Goal: Transaction & Acquisition: Purchase product/service

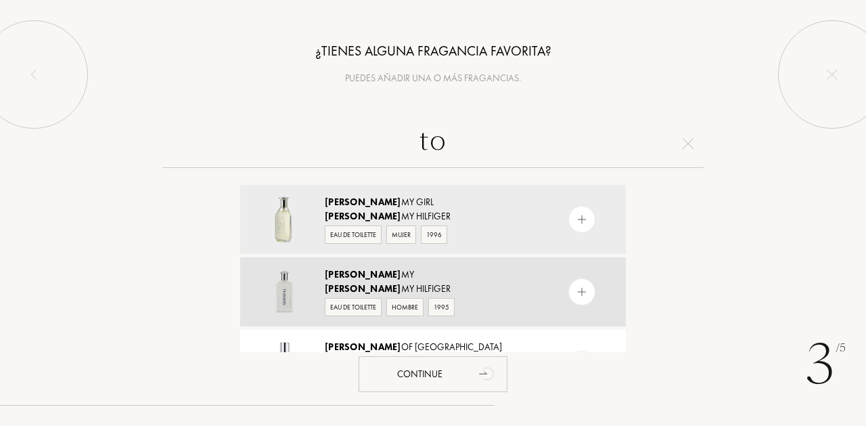
type input "t"
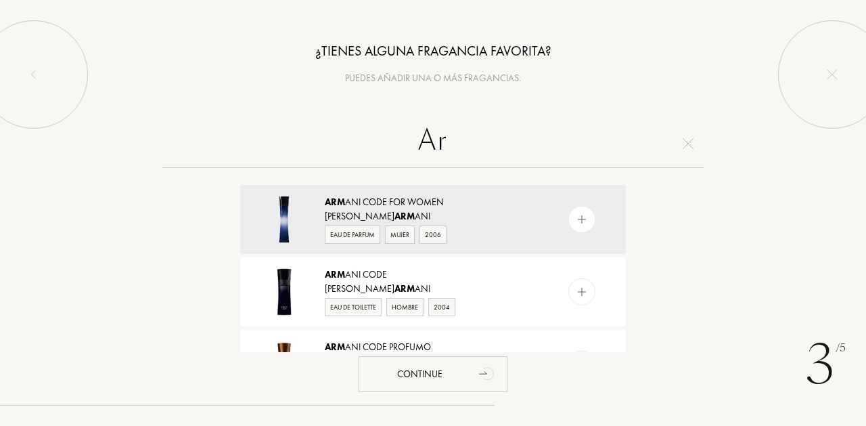
type input "A"
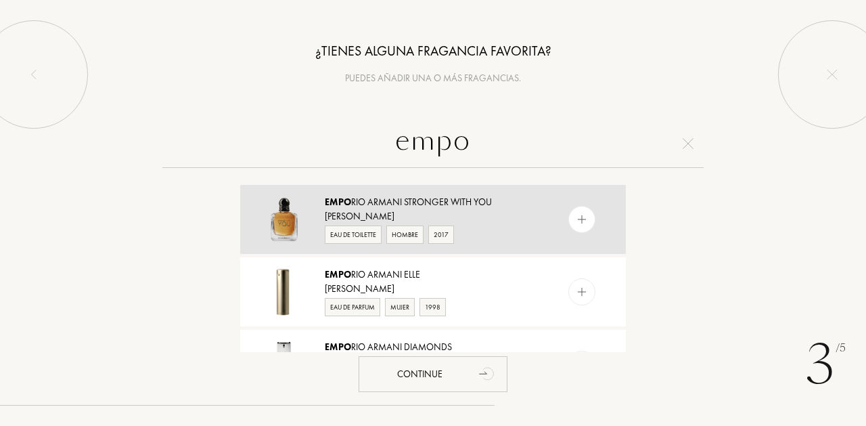
type input "empo"
click at [350, 233] on div "Eau de Toilette" at bounding box center [353, 234] width 57 height 18
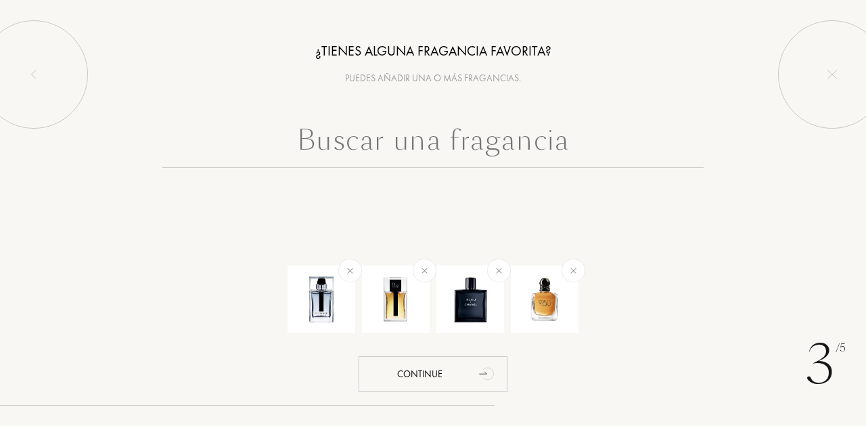
click at [399, 143] on input "text" at bounding box center [432, 143] width 541 height 49
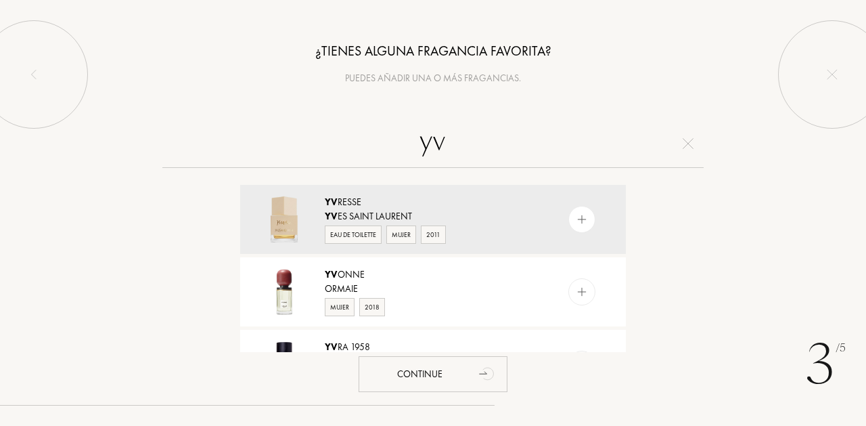
type input "y"
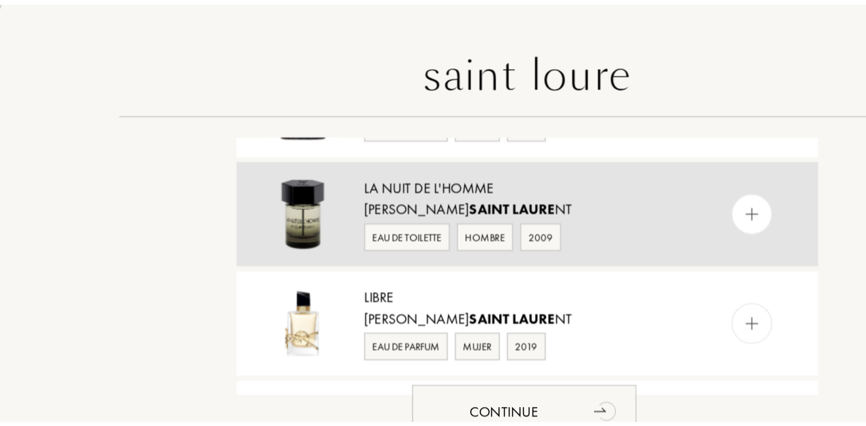
scroll to position [313, 0]
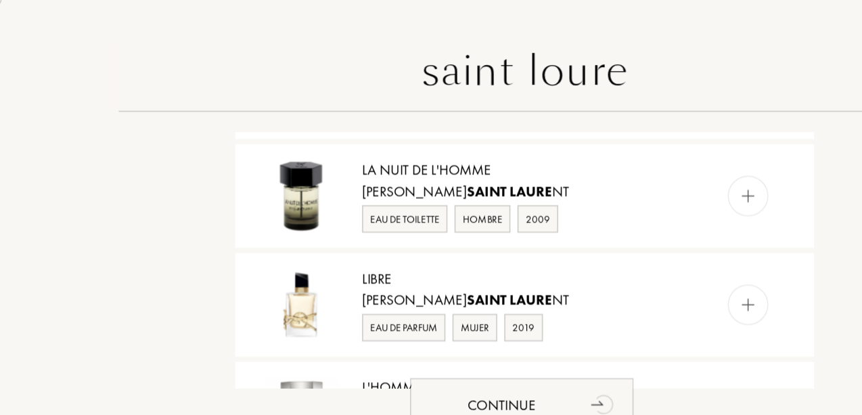
click at [335, 119] on input "saint loure" at bounding box center [432, 143] width 541 height 49
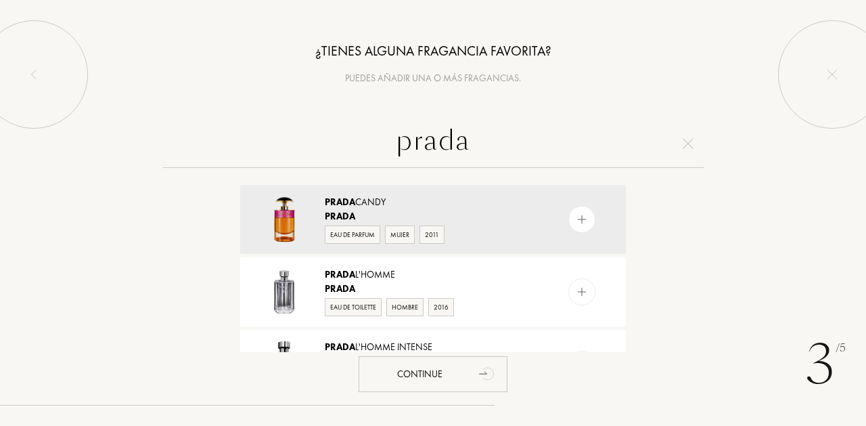
scroll to position [0, 0]
click at [411, 145] on input "prada" at bounding box center [432, 143] width 541 height 49
click at [412, 145] on input "prada" at bounding box center [432, 143] width 541 height 49
paste input "Infusion D'iris"
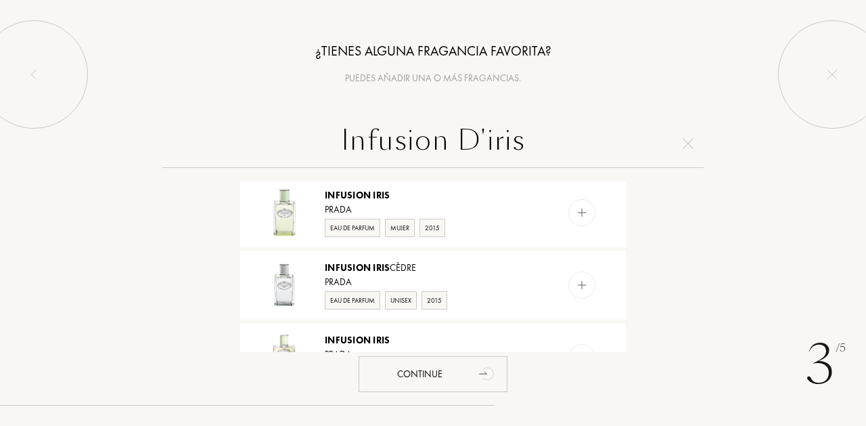
scroll to position [76, 0]
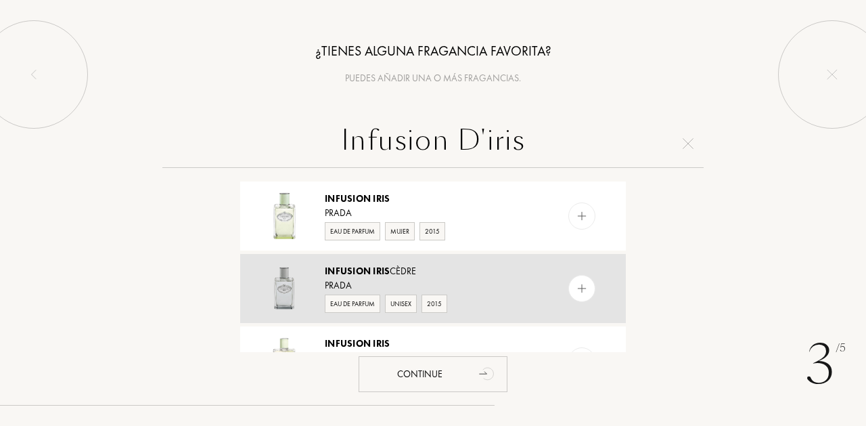
type input "Infusion D'iris"
click at [350, 305] on div "Eau de Parfum" at bounding box center [352, 303] width 55 height 18
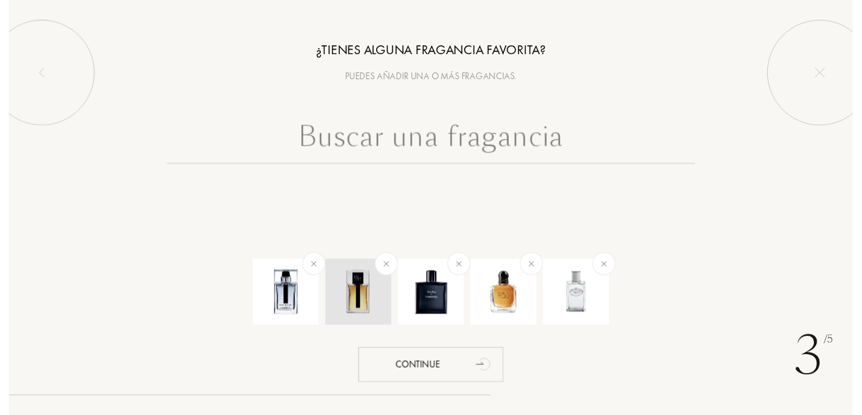
scroll to position [0, 0]
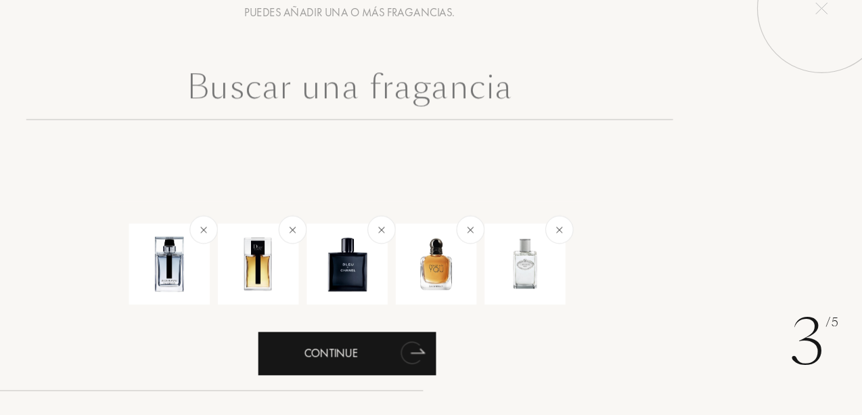
click at [357, 345] on div "Continue" at bounding box center [431, 363] width 149 height 36
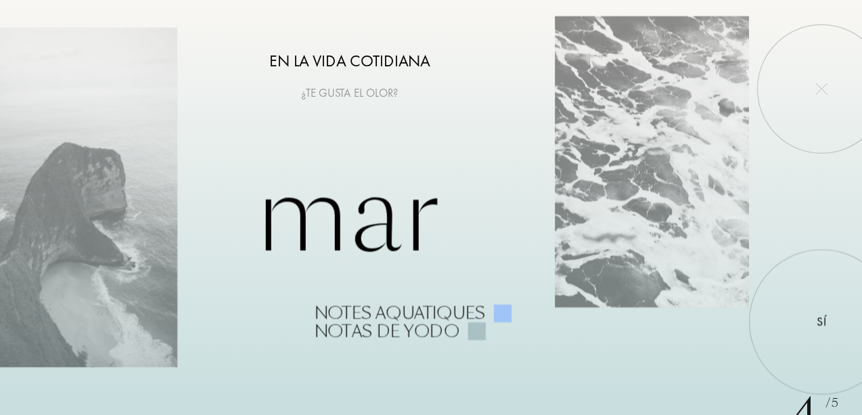
click at [553, 260] on div at bounding box center [560, 261] width 15 height 15
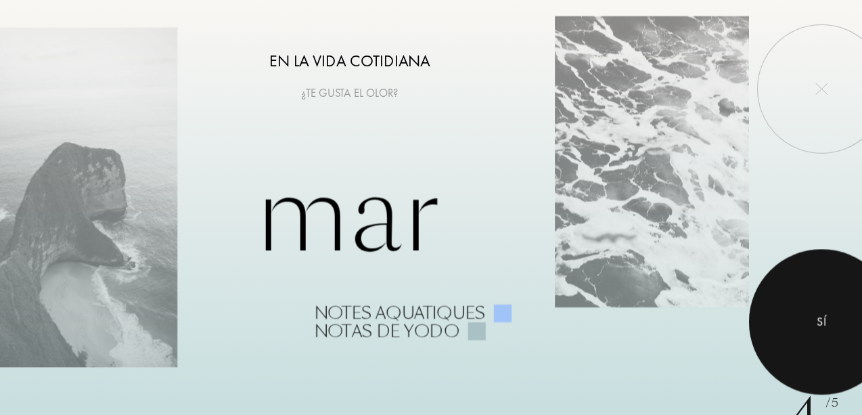
click at [767, 274] on div at bounding box center [828, 269] width 122 height 122
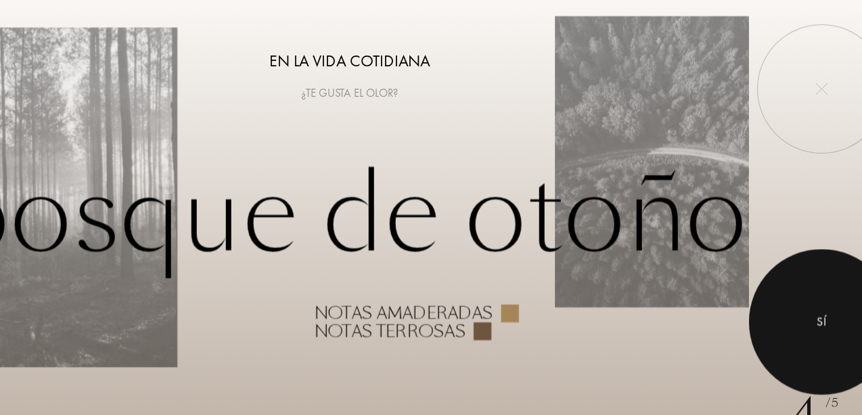
click at [767, 258] on div at bounding box center [828, 269] width 122 height 122
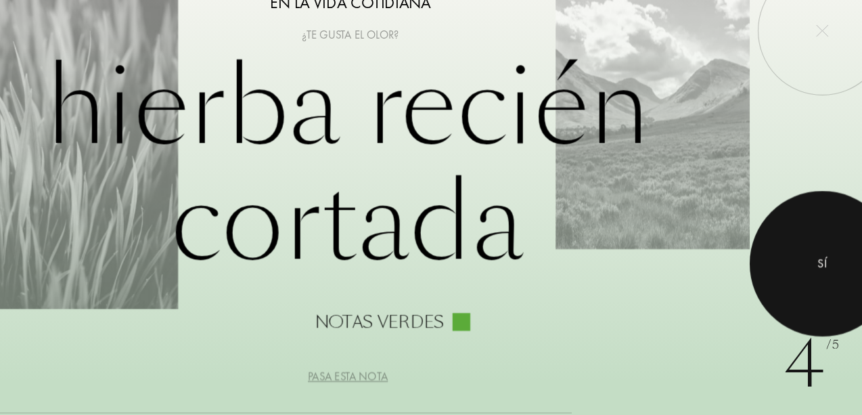
click at [767, 214] on div at bounding box center [828, 269] width 122 height 122
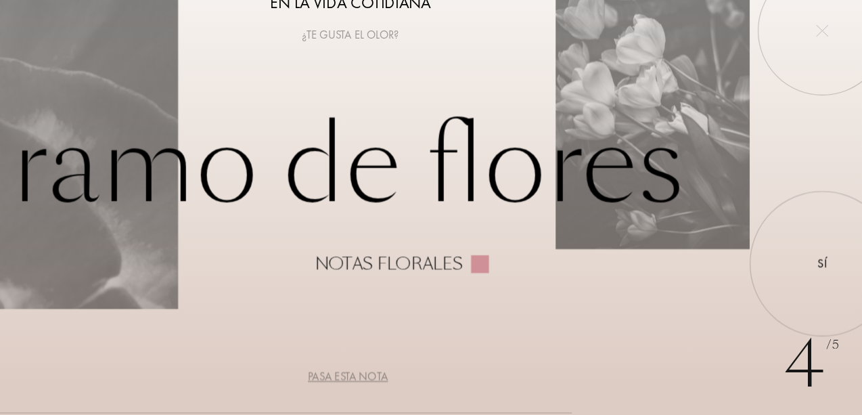
click at [398, 357] on div "Pasa esta nota" at bounding box center [431, 364] width 67 height 14
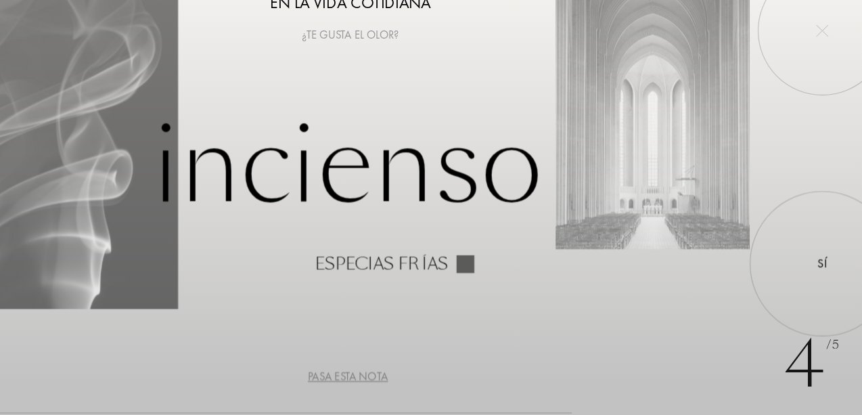
click at [398, 357] on div "Pasa esta nota" at bounding box center [431, 364] width 67 height 14
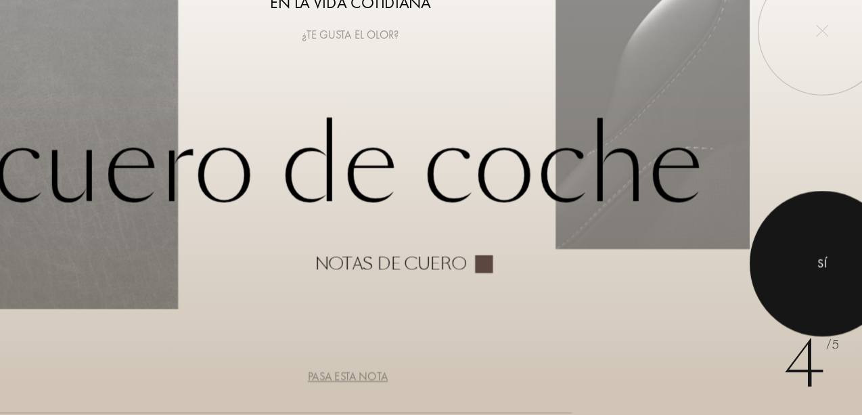
click at [767, 240] on div at bounding box center [828, 269] width 122 height 122
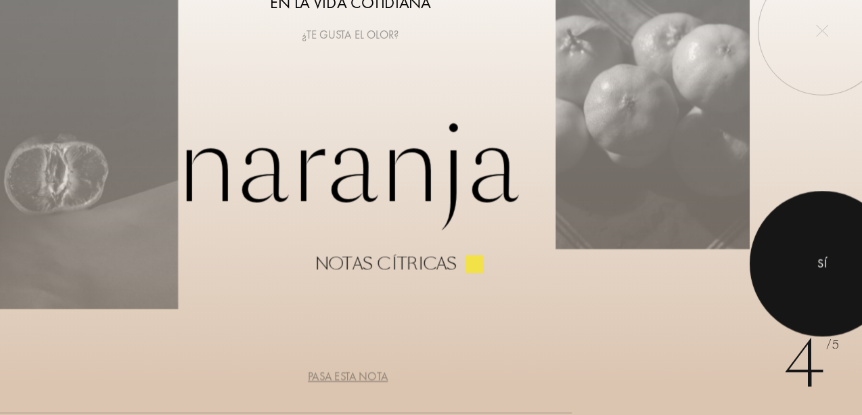
click at [767, 219] on div at bounding box center [828, 269] width 122 height 122
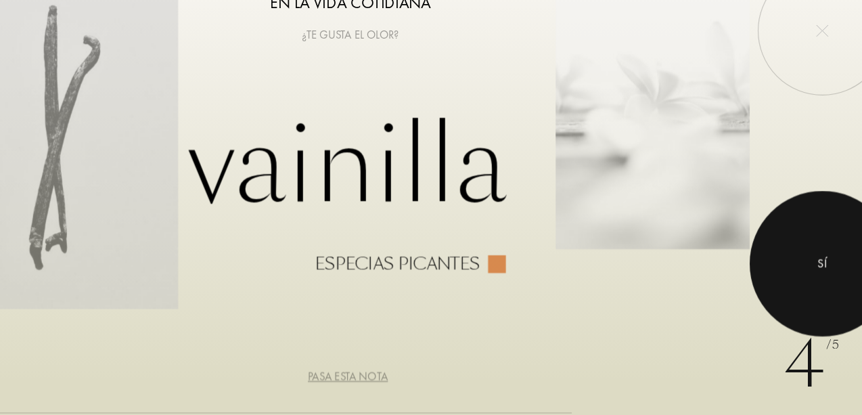
click at [767, 213] on div at bounding box center [828, 269] width 122 height 122
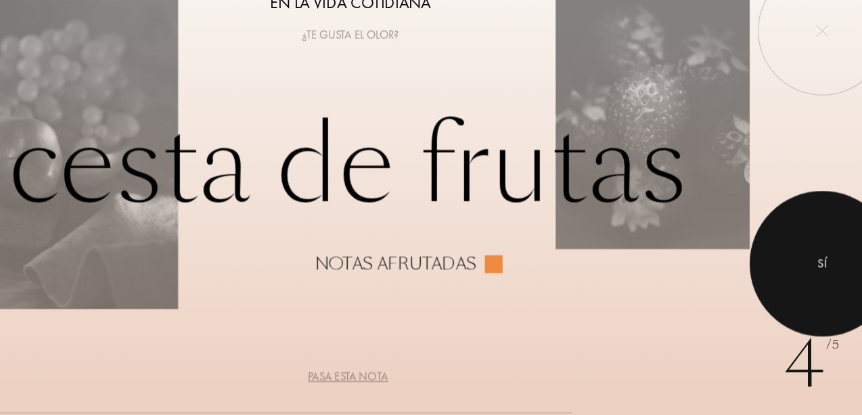
click at [767, 213] on div at bounding box center [828, 269] width 122 height 122
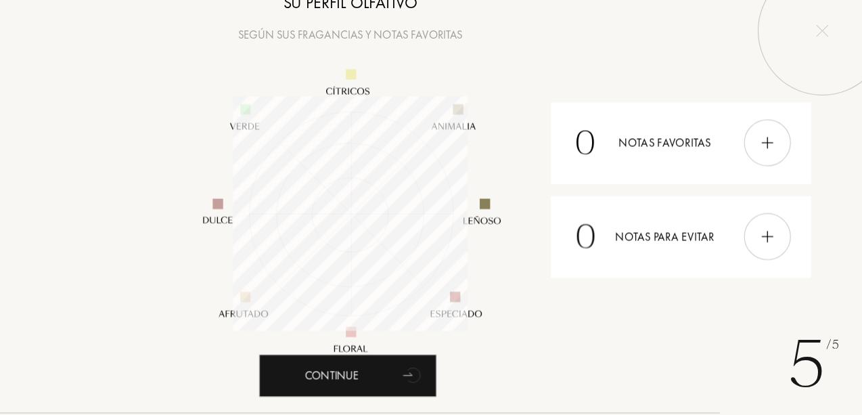
scroll to position [196, 196]
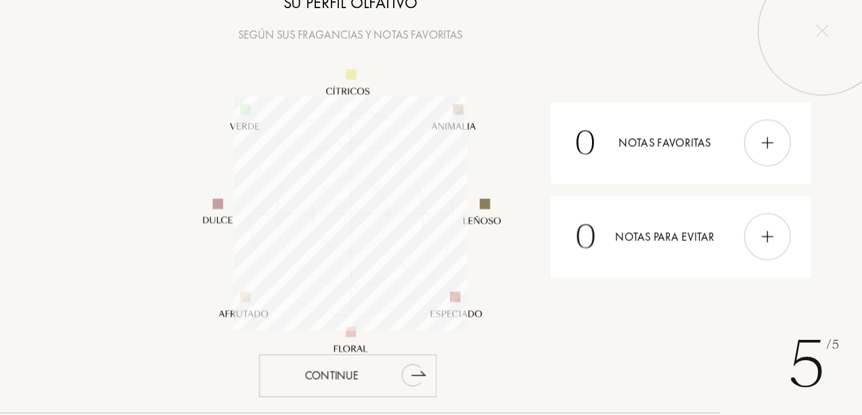
click at [357, 345] on div "Continue" at bounding box center [431, 363] width 149 height 36
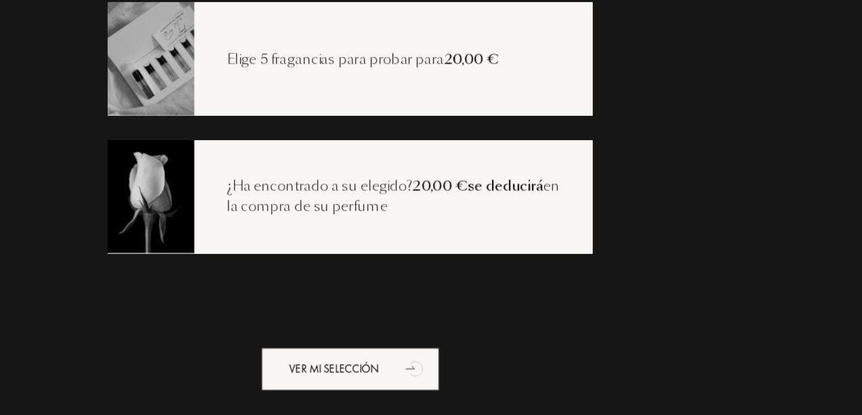
scroll to position [27, 0]
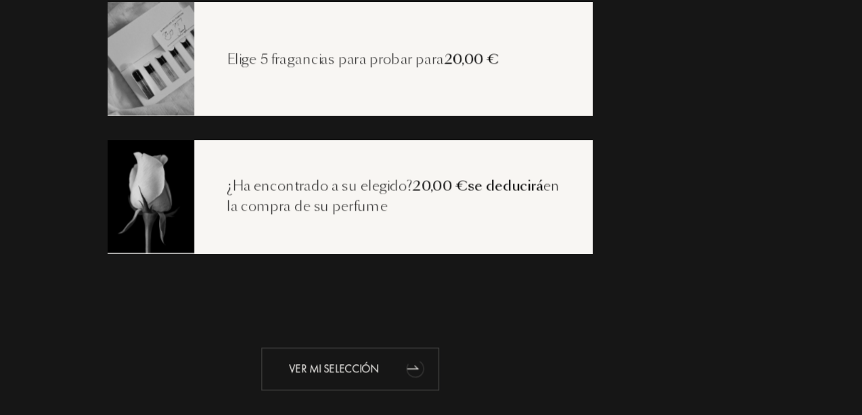
click at [359, 340] on div "Ver mi selección" at bounding box center [433, 358] width 149 height 36
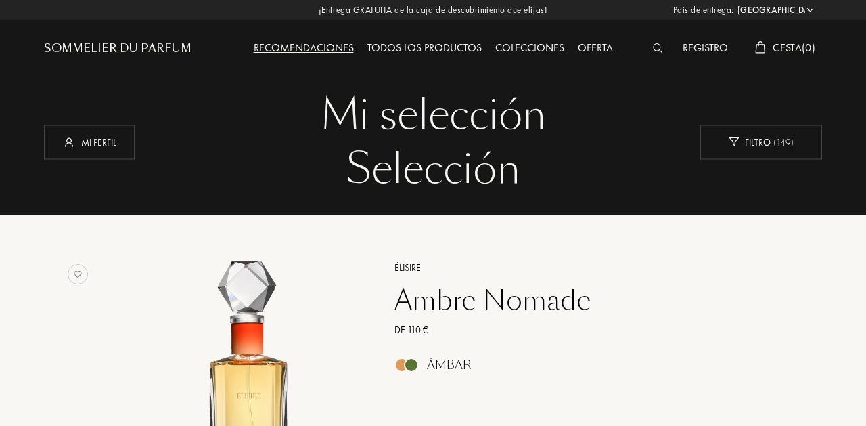
select select "ES"
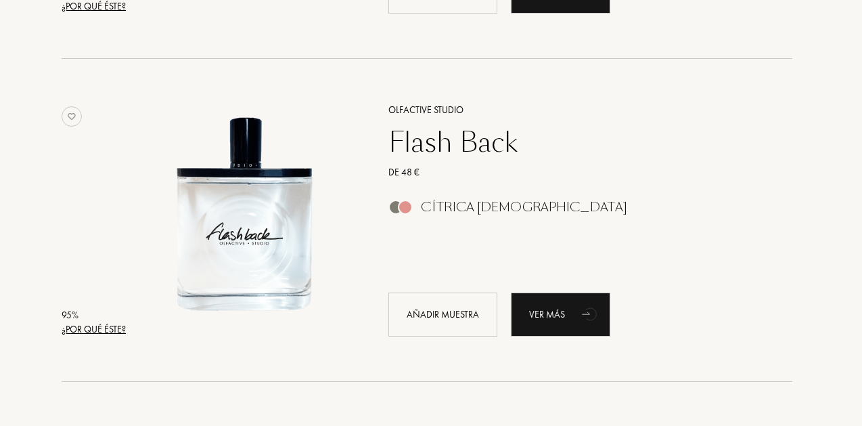
scroll to position [804, 4]
click at [109, 328] on div "¿Por qué éste?" at bounding box center [94, 329] width 64 height 14
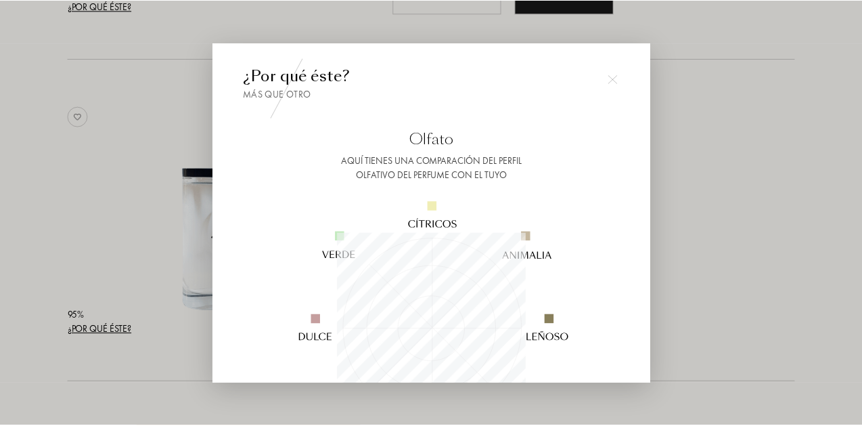
scroll to position [189, 189]
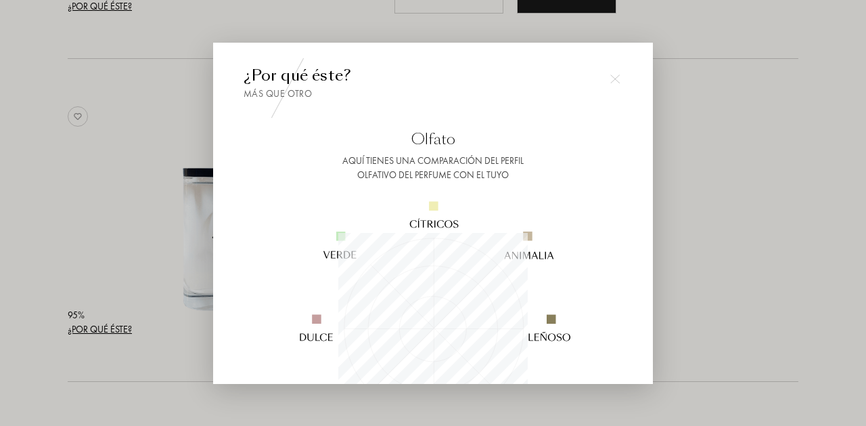
click at [613, 81] on img at bounding box center [614, 78] width 9 height 9
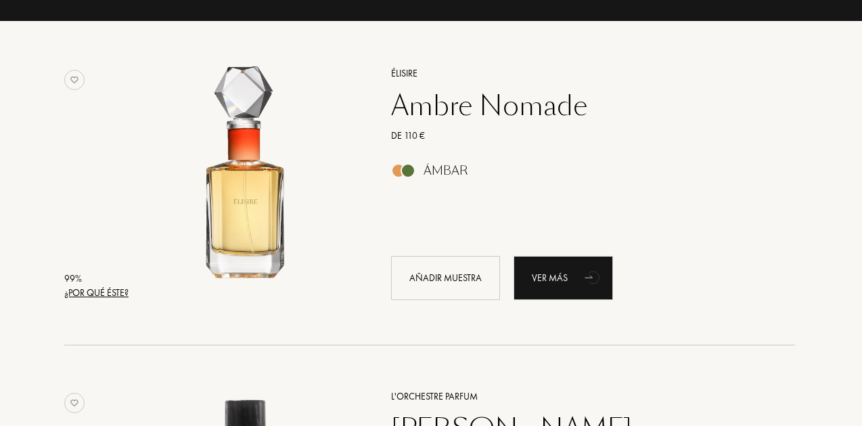
scroll to position [196, 2]
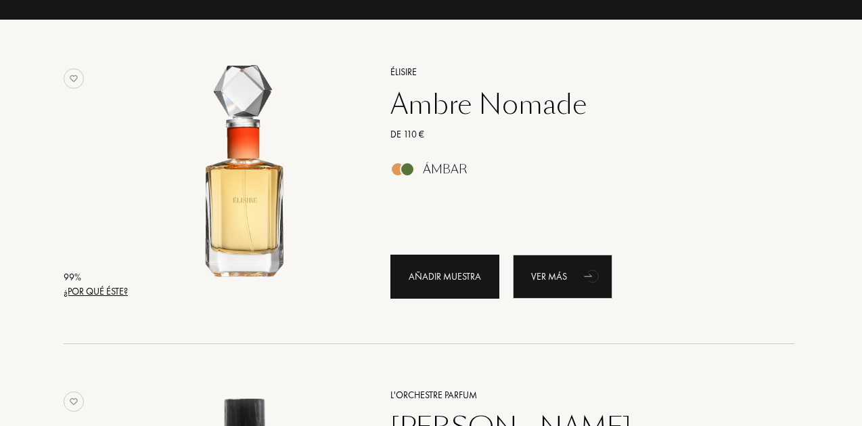
click at [421, 270] on div "Añadir muestra" at bounding box center [444, 276] width 109 height 44
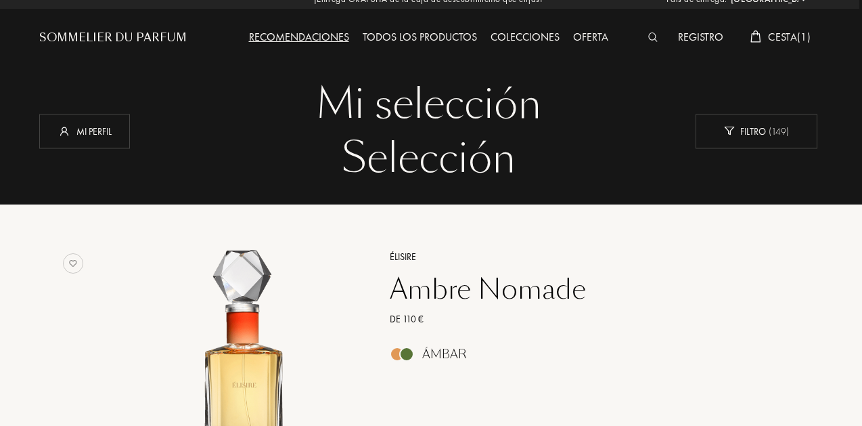
scroll to position [9, 3]
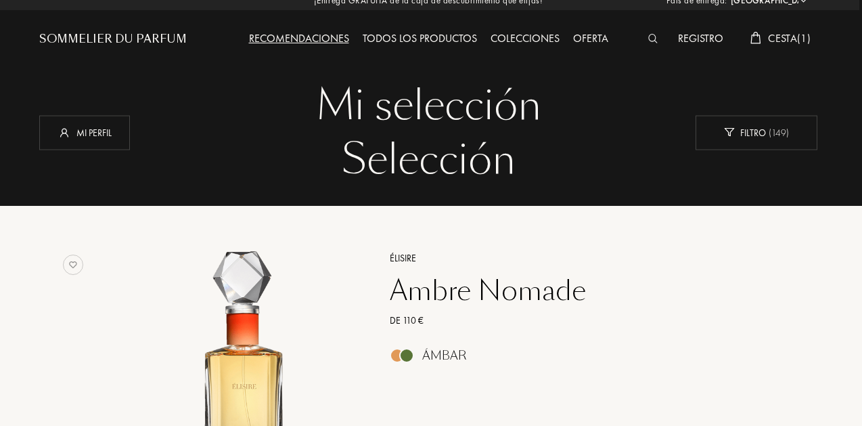
click at [788, 38] on span "Cesta ( 1 )" at bounding box center [789, 38] width 43 height 14
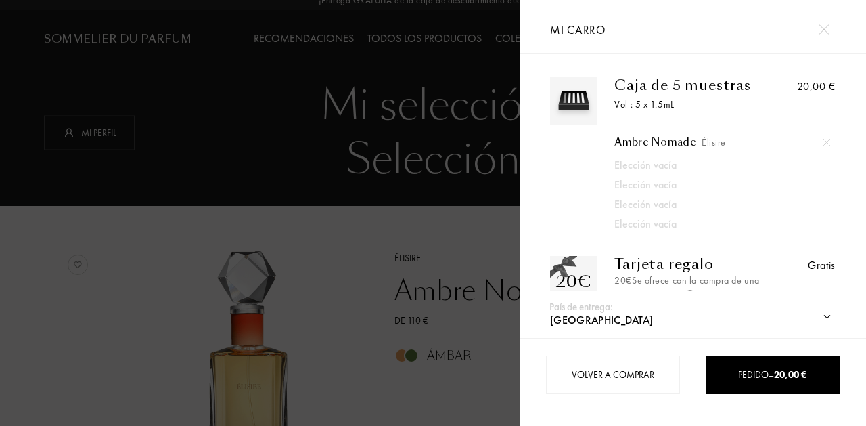
scroll to position [0, 0]
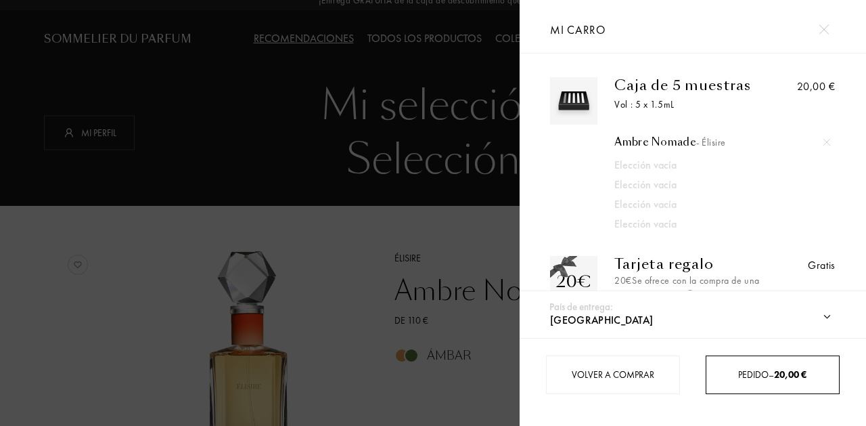
click at [757, 377] on div "Pedido – 20,00 €" at bounding box center [772, 374] width 133 height 14
click at [751, 372] on div "Pedido – 20,00 €" at bounding box center [772, 374] width 133 height 14
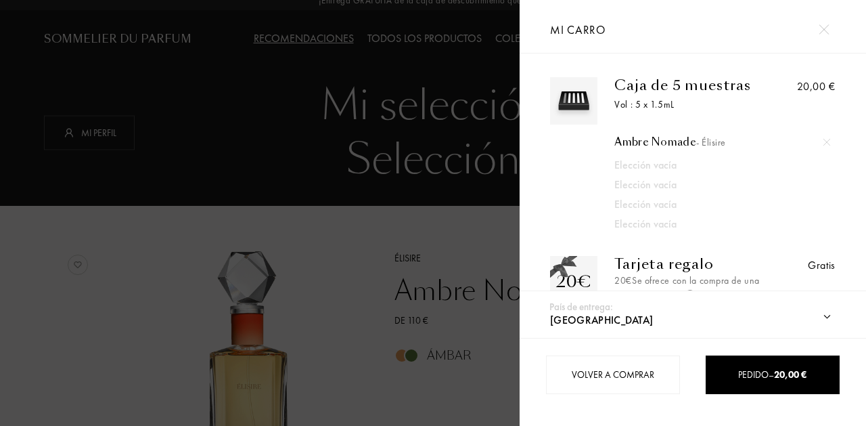
click at [653, 177] on div "Elección vacía" at bounding box center [711, 185] width 195 height 16
click at [572, 33] on span "Mi carro" at bounding box center [577, 29] width 55 height 15
click at [823, 34] on img at bounding box center [824, 29] width 10 height 10
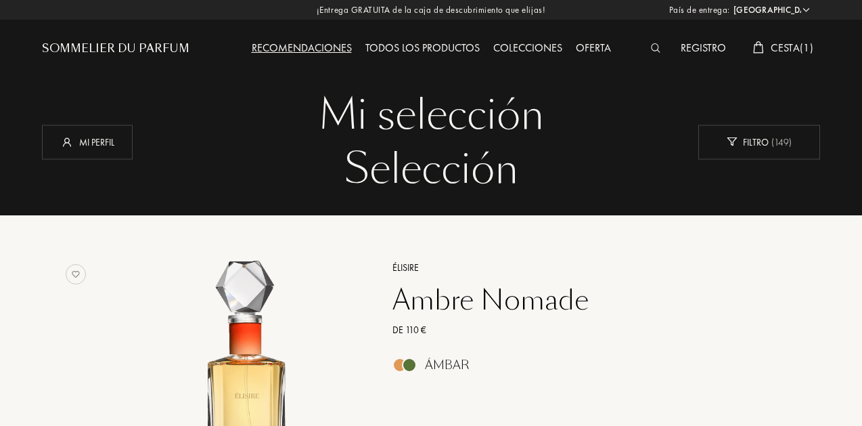
click at [421, 47] on div "Todos los productos" at bounding box center [423, 49] width 128 height 18
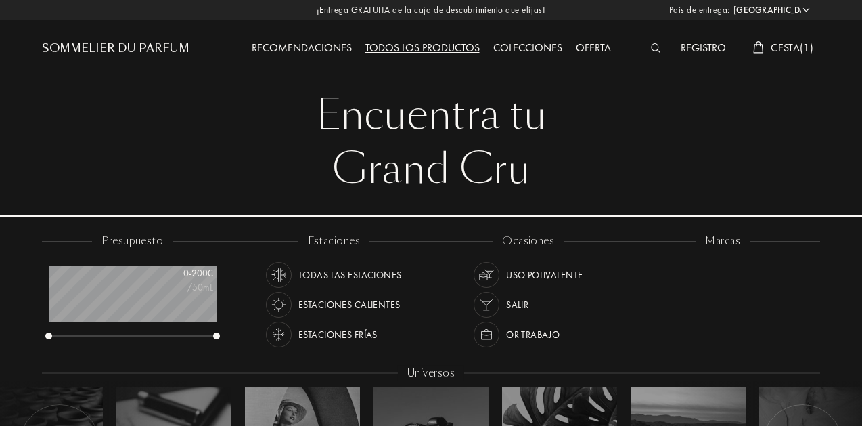
select select "ES"
click at [126, 47] on div "Sommelier du Parfum" at bounding box center [115, 49] width 147 height 16
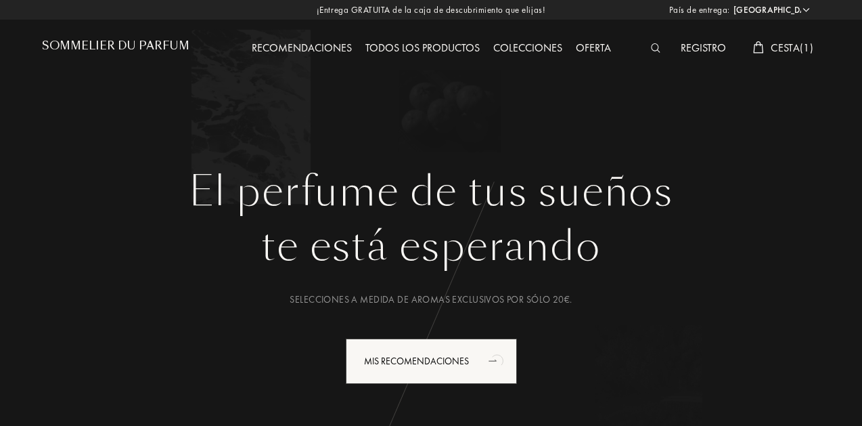
select select "ES"
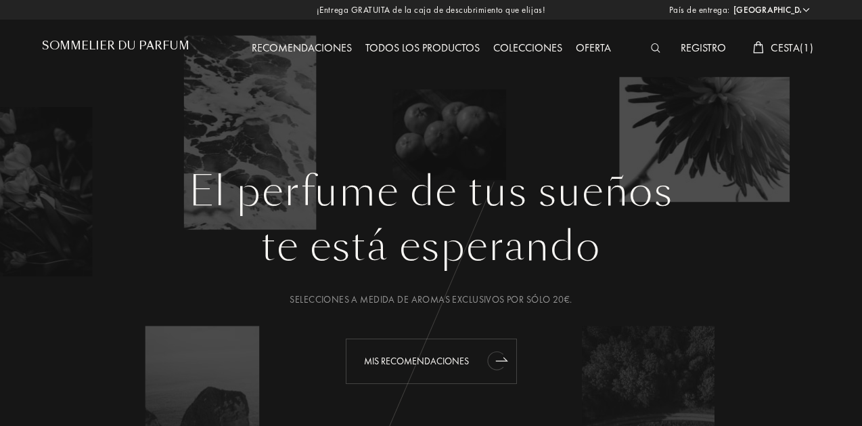
click at [416, 361] on div "Mis recomendaciones" at bounding box center [431, 360] width 171 height 45
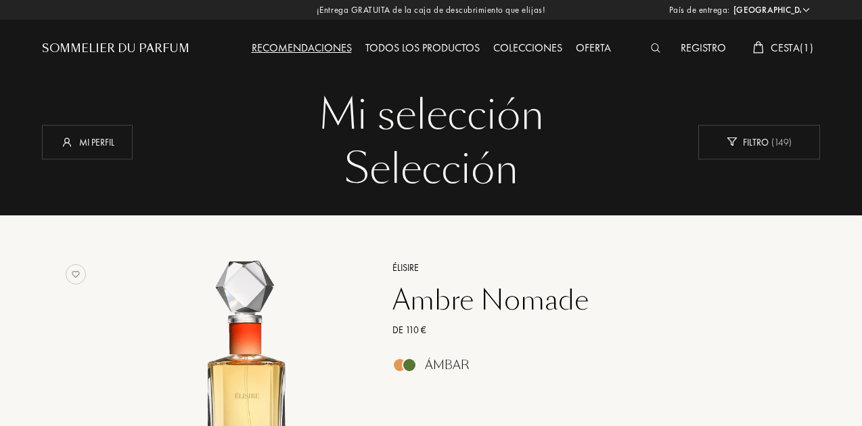
select select "ES"
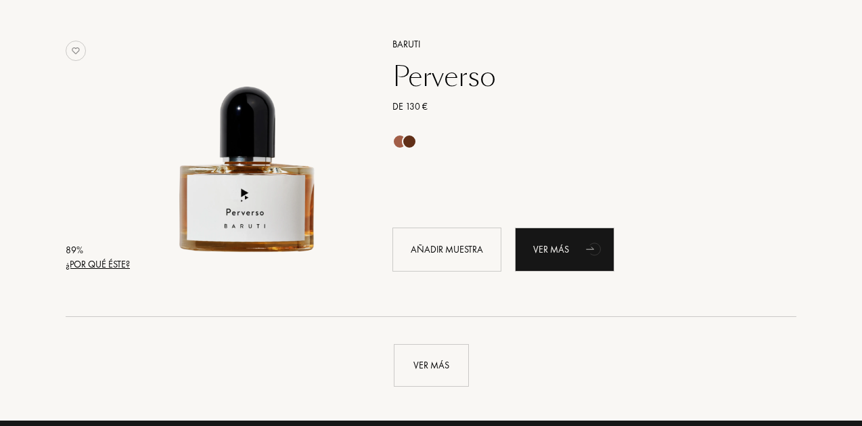
scroll to position [3256, 0]
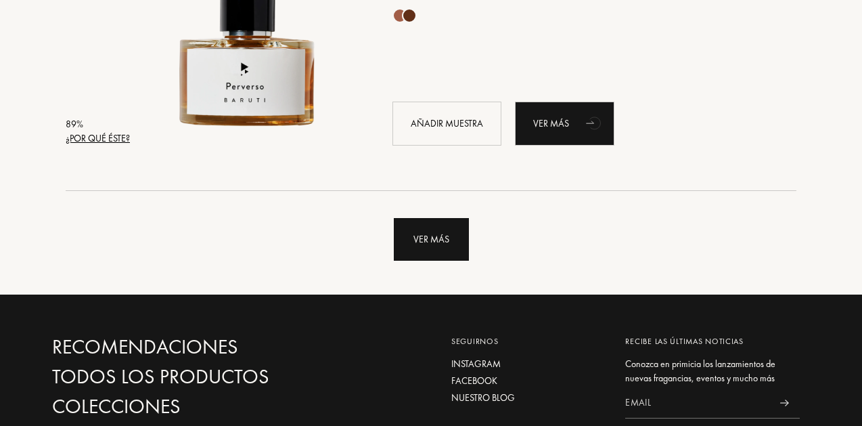
click at [421, 248] on div "Ver más" at bounding box center [431, 239] width 75 height 43
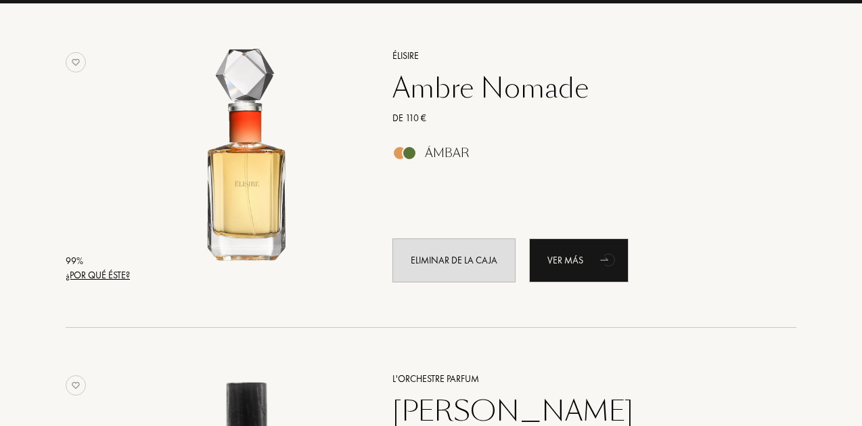
scroll to position [407, 0]
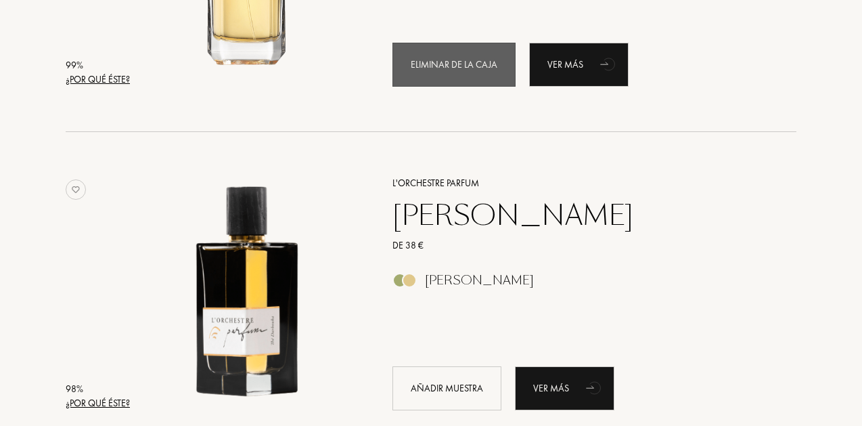
click at [419, 70] on div "Eliminar de la caja" at bounding box center [453, 65] width 123 height 44
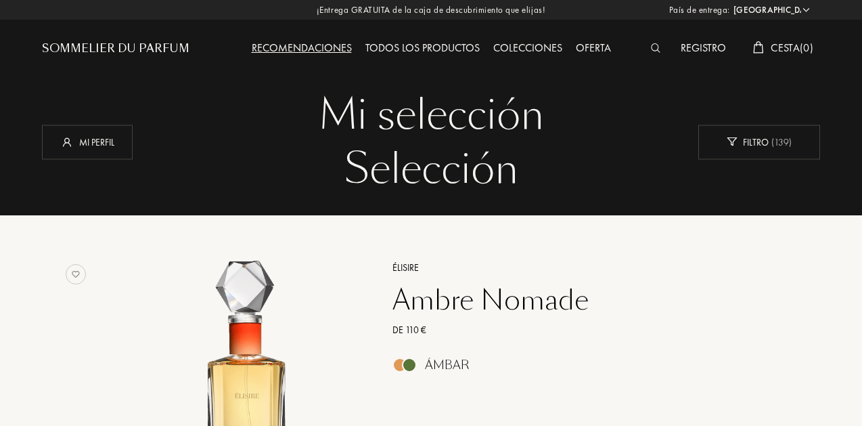
scroll to position [0, 0]
click at [785, 42] on span "Cesta ( 0 )" at bounding box center [792, 48] width 43 height 14
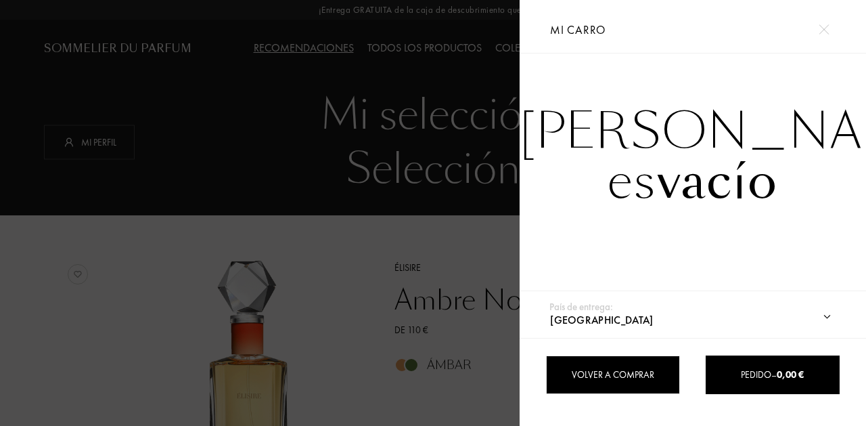
click at [629, 371] on div "Volver a comprar" at bounding box center [613, 374] width 134 height 39
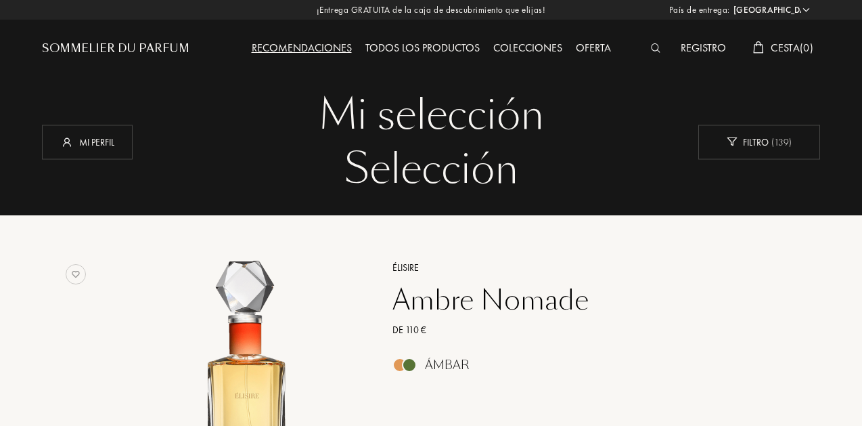
click at [426, 12] on div "¡Entrega GRATUITA de la caja de descubrimiento que elijas! País de entrega: Afg…" at bounding box center [431, 10] width 862 height 20
click at [365, 15] on div "¡Entrega GRATUITA de la caja de descubrimiento que elijas! País de entrega: Afg…" at bounding box center [431, 10] width 862 height 20
click at [426, 45] on div "Todos los productos" at bounding box center [423, 49] width 128 height 18
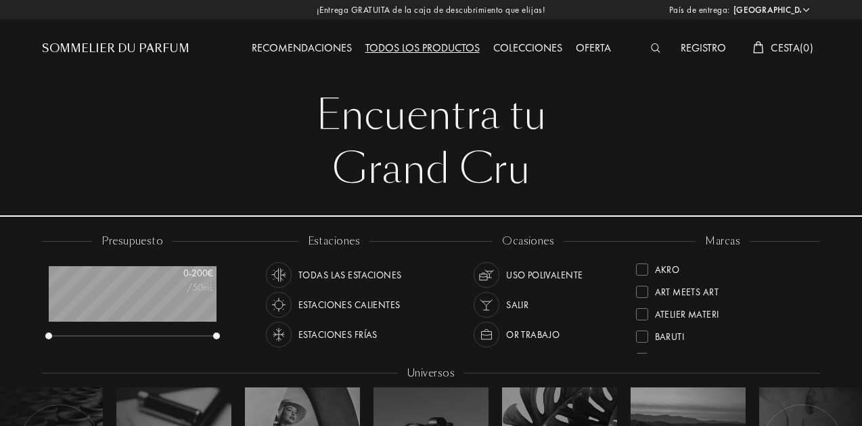
select select "ES"
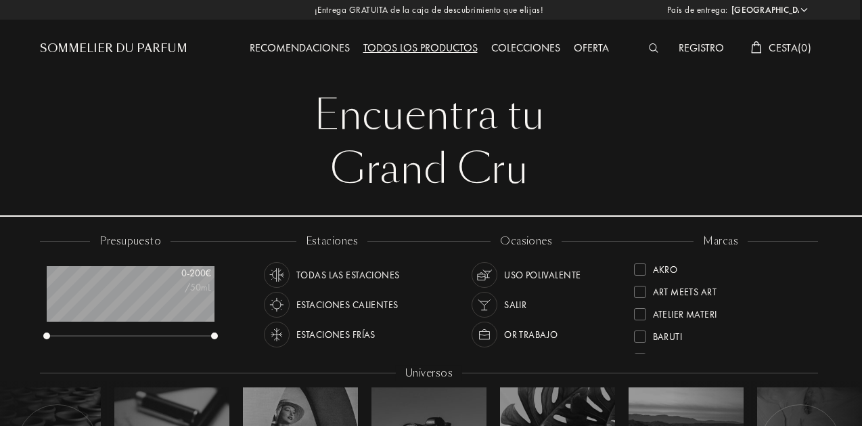
scroll to position [0, 2]
click at [593, 46] on div "Oferta" at bounding box center [591, 49] width 49 height 18
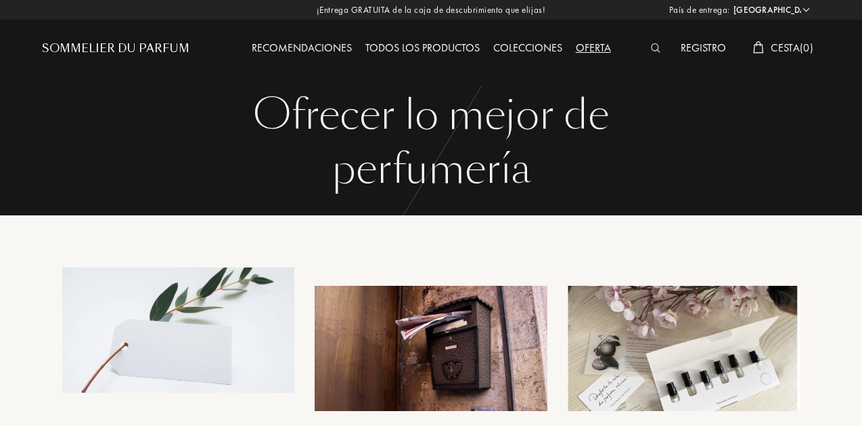
select select "ES"
click at [386, 10] on div "¡Entrega GRATUITA de la caja de descubrimiento que elijas! País de entrega: [GE…" at bounding box center [431, 10] width 862 height 20
click at [655, 43] on div at bounding box center [659, 49] width 30 height 18
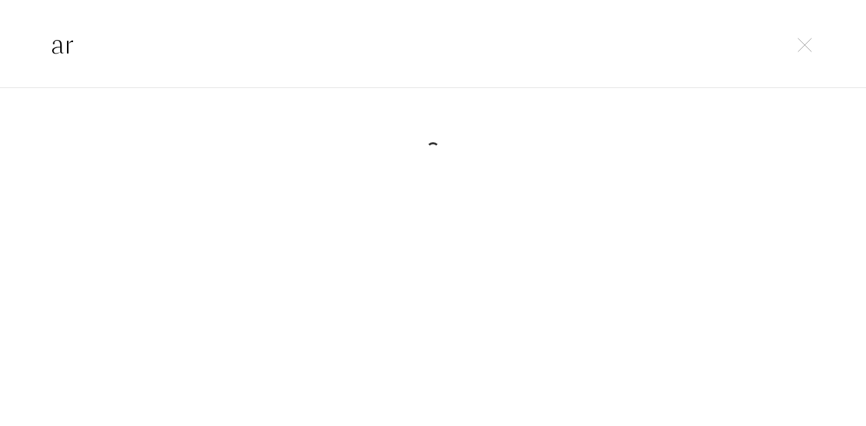
type input "a"
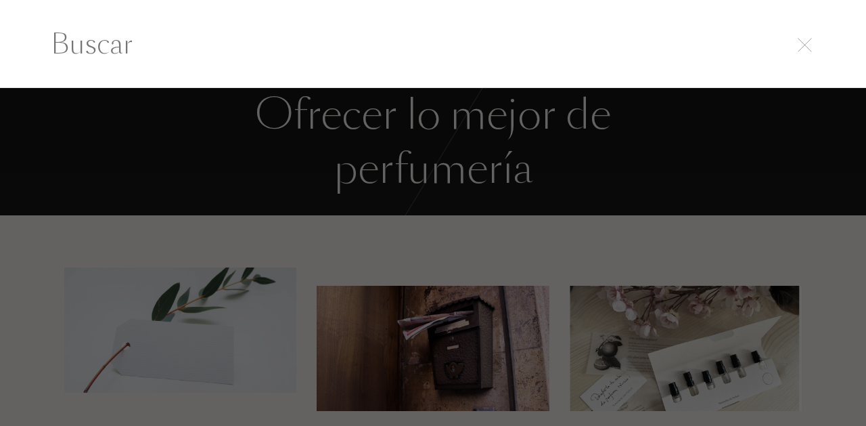
click at [470, 230] on div at bounding box center [433, 257] width 866 height 338
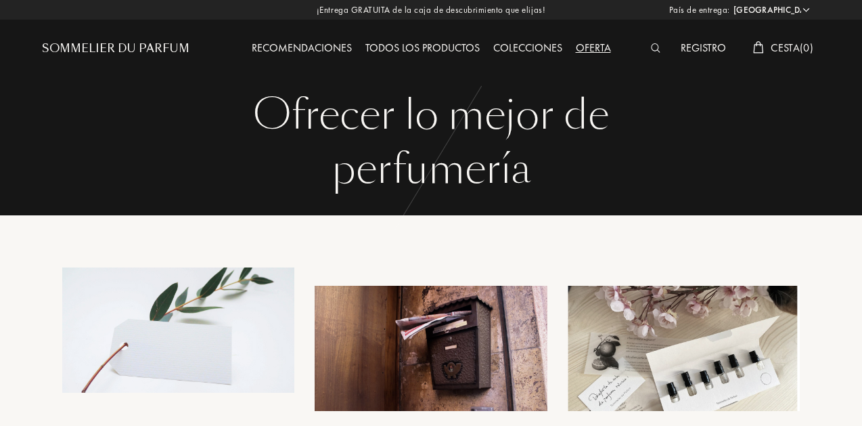
click at [108, 47] on div "Sommelier du Parfum" at bounding box center [115, 49] width 147 height 16
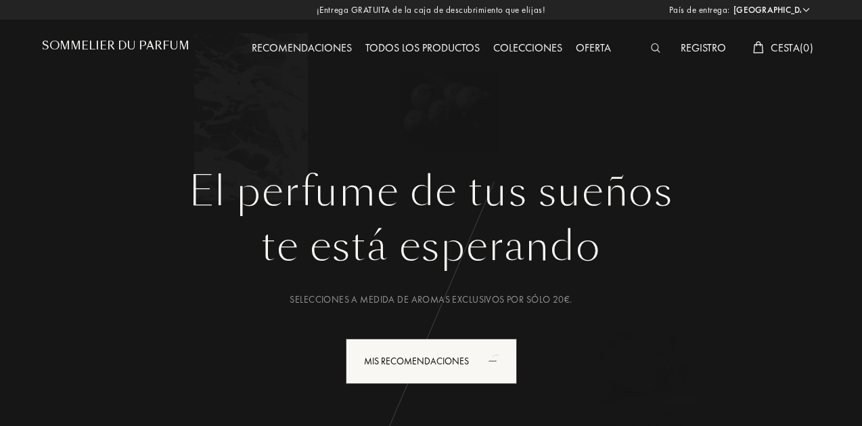
select select "ES"
click at [367, 3] on div "¡Entrega GRATUITA de la caja de descubrimiento que elijas! País de entrega: [GE…" at bounding box center [431, 10] width 862 height 20
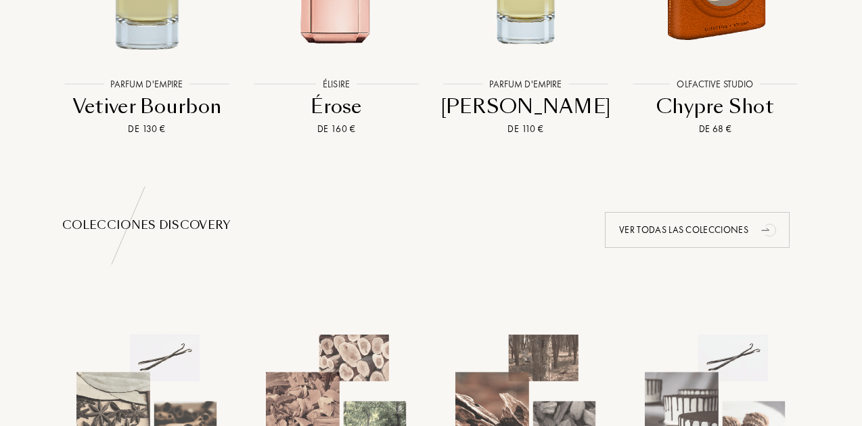
scroll to position [688, 0]
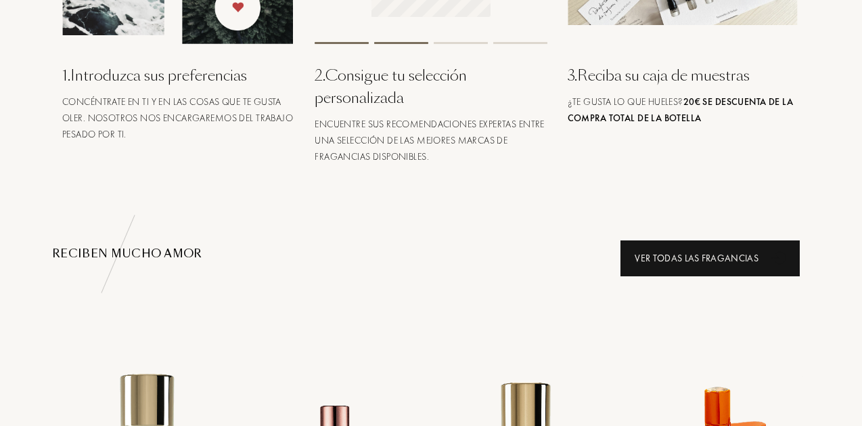
click at [661, 256] on div "Ver todas las fragancias" at bounding box center [709, 258] width 179 height 36
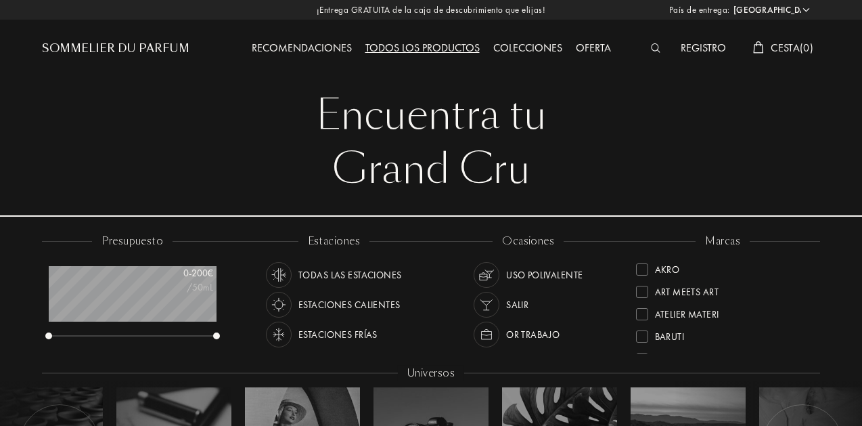
select select "ES"
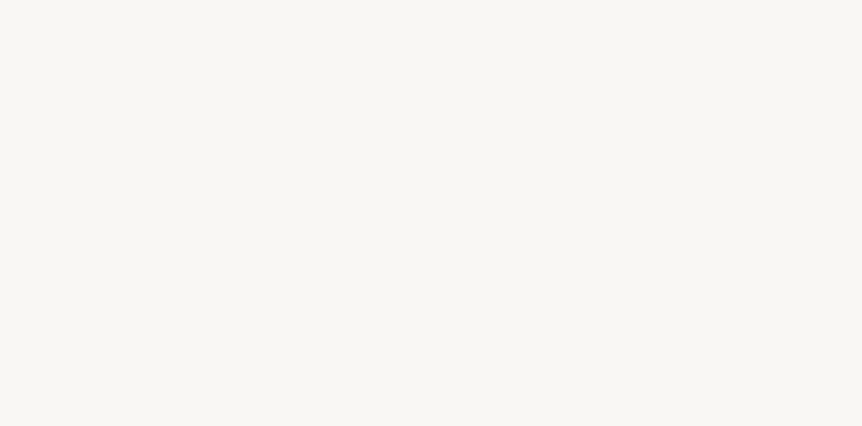
select select "ES"
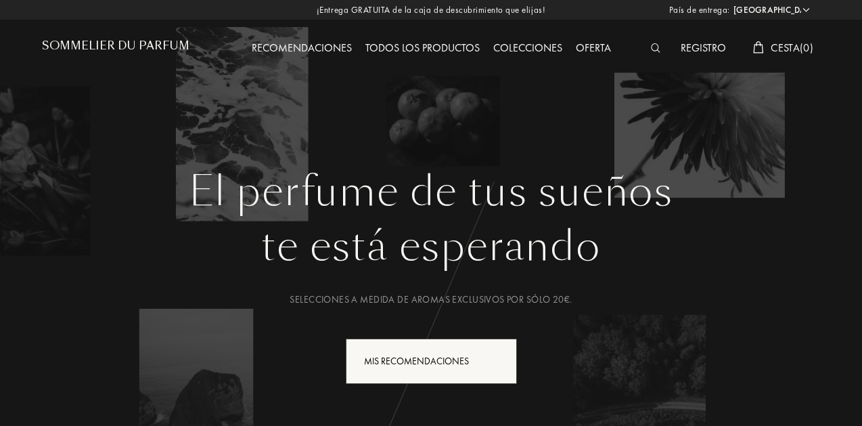
scroll to position [103, 1]
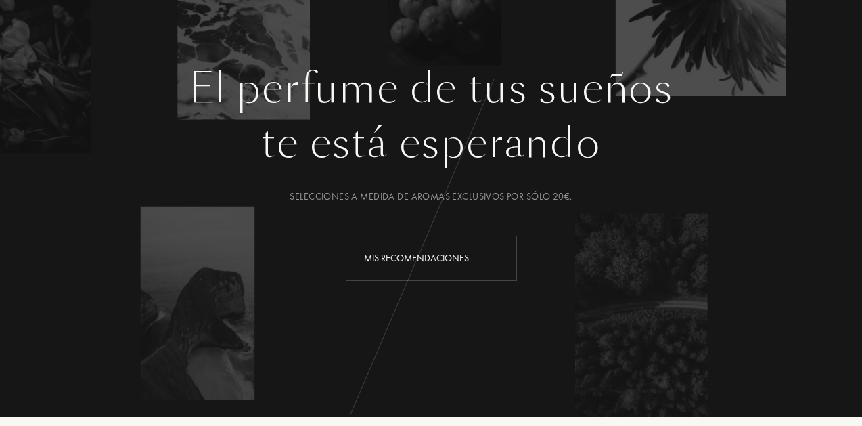
click at [385, 253] on div "Mis recomendaciones" at bounding box center [431, 257] width 171 height 45
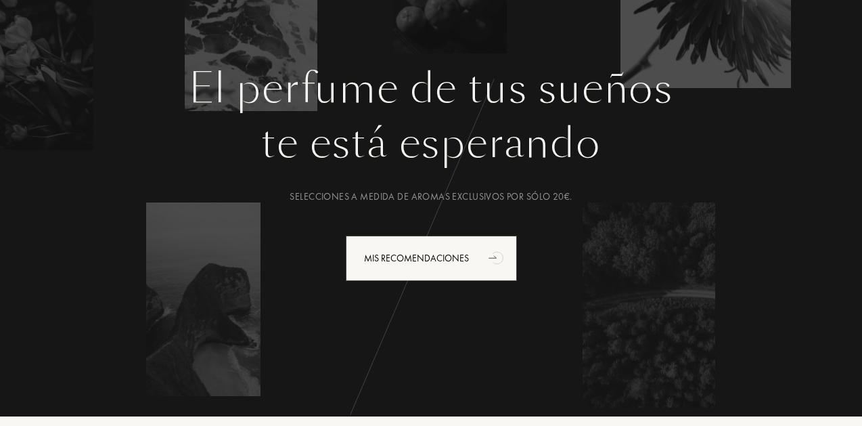
scroll to position [0, 0]
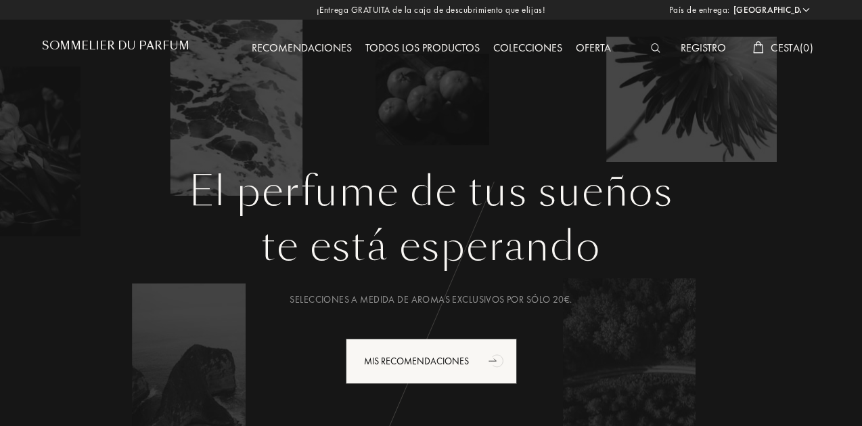
click at [141, 44] on h1 "Sommelier du Parfum" at bounding box center [115, 45] width 147 height 13
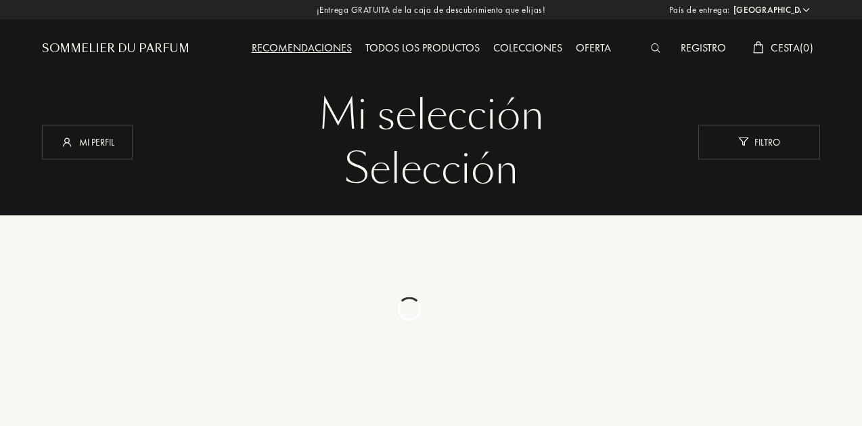
select select "ES"
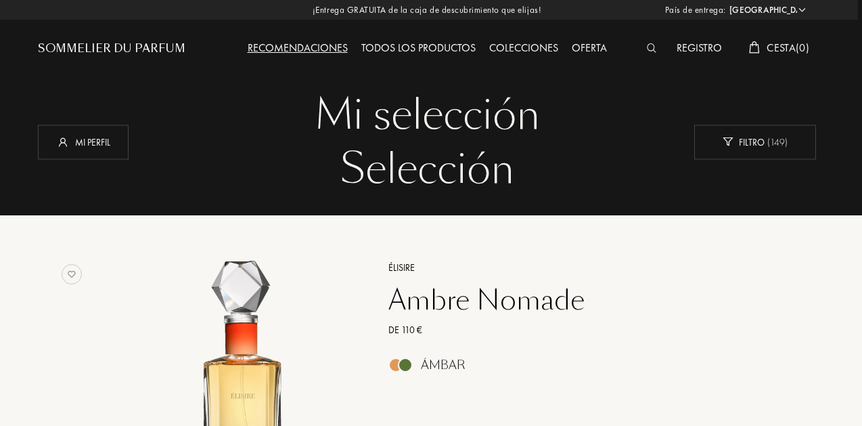
scroll to position [0, 4]
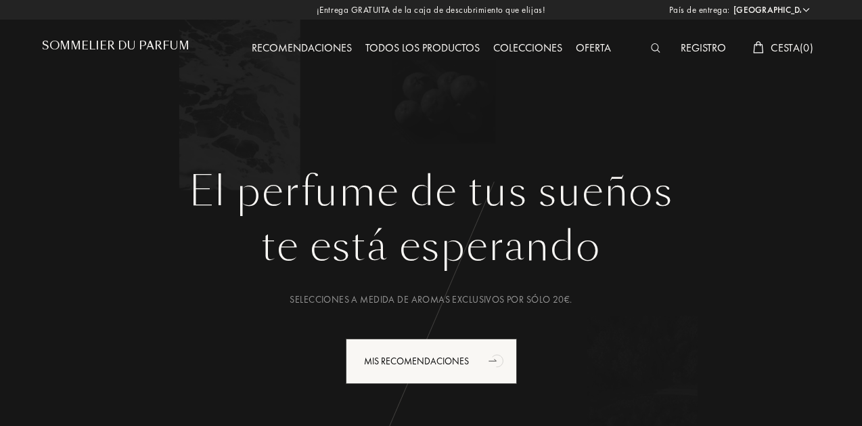
select select "ES"
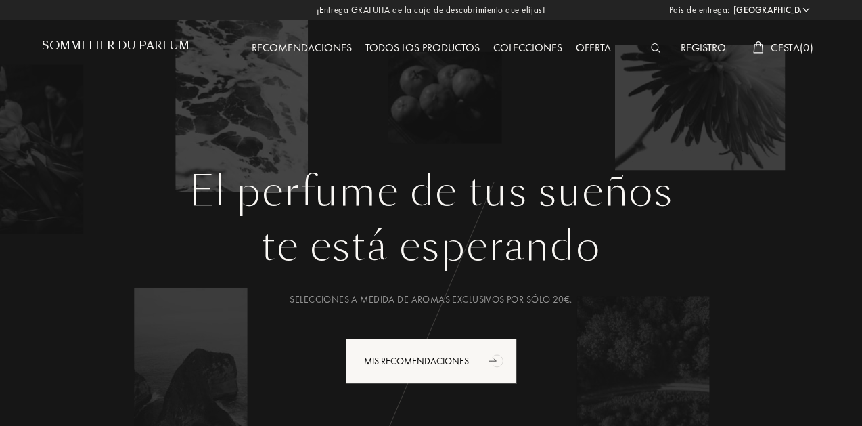
click at [351, 7] on div "¡Entrega GRATUITA de la caja de descubrimiento que elijas! País de entrega: [GE…" at bounding box center [431, 10] width 862 height 20
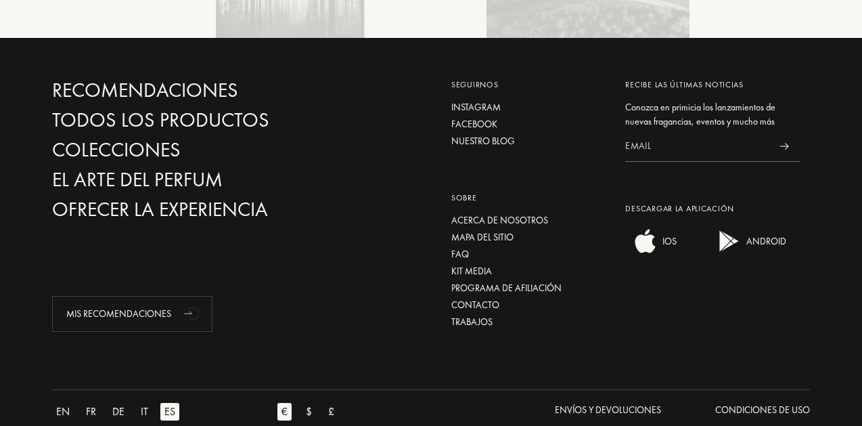
scroll to position [3020, 0]
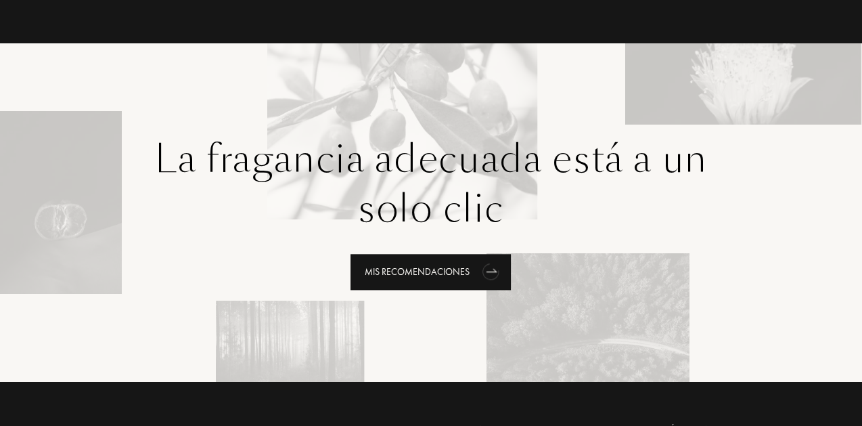
click at [393, 254] on div "Mis recomendaciones" at bounding box center [430, 272] width 160 height 36
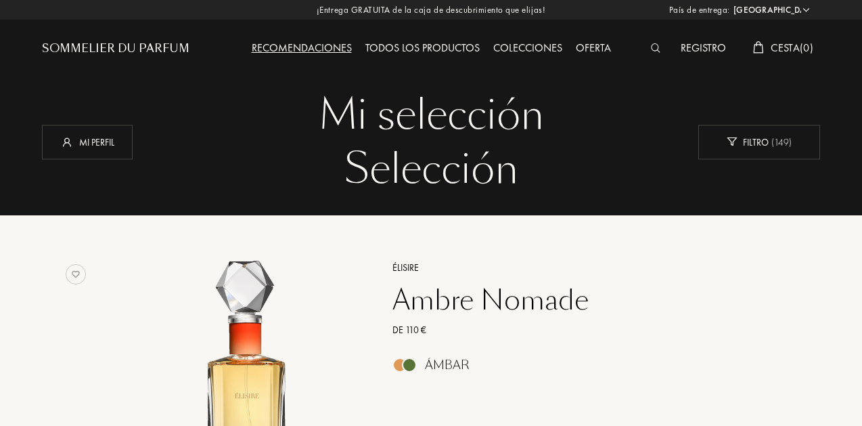
select select "ES"
click at [536, 49] on div "Colecciones" at bounding box center [527, 49] width 83 height 18
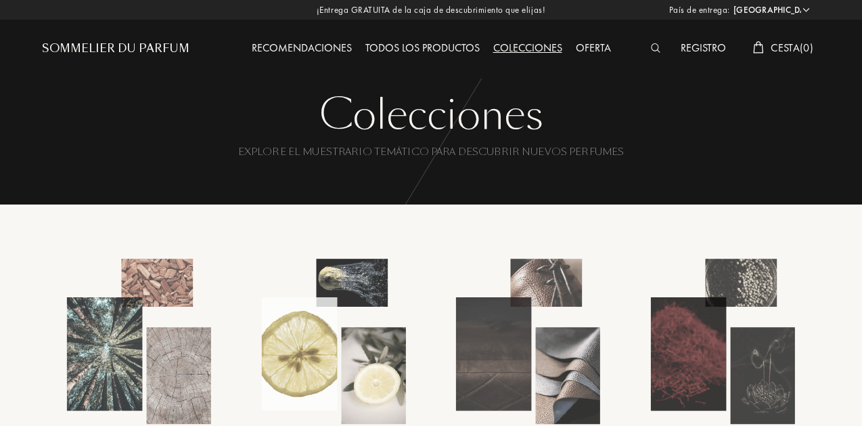
select select "ES"
click at [778, 45] on span "Cesta ( 0 )" at bounding box center [792, 48] width 43 height 14
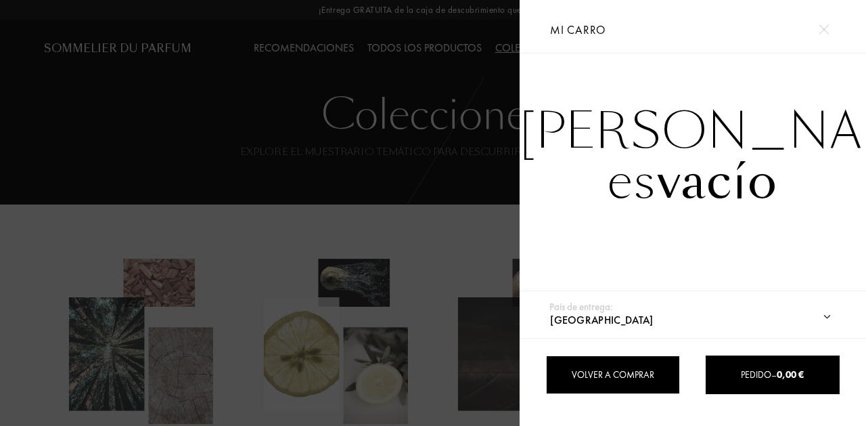
click at [635, 377] on div "Volver a comprar" at bounding box center [613, 374] width 134 height 39
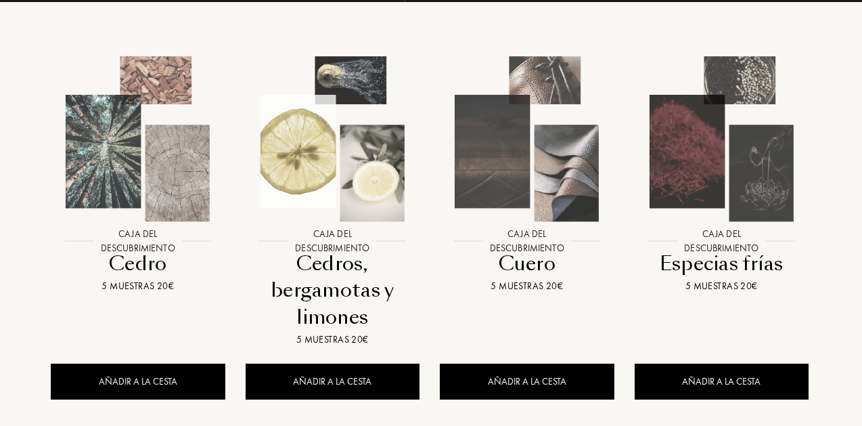
scroll to position [0, 1]
